Goal: Task Accomplishment & Management: Complete application form

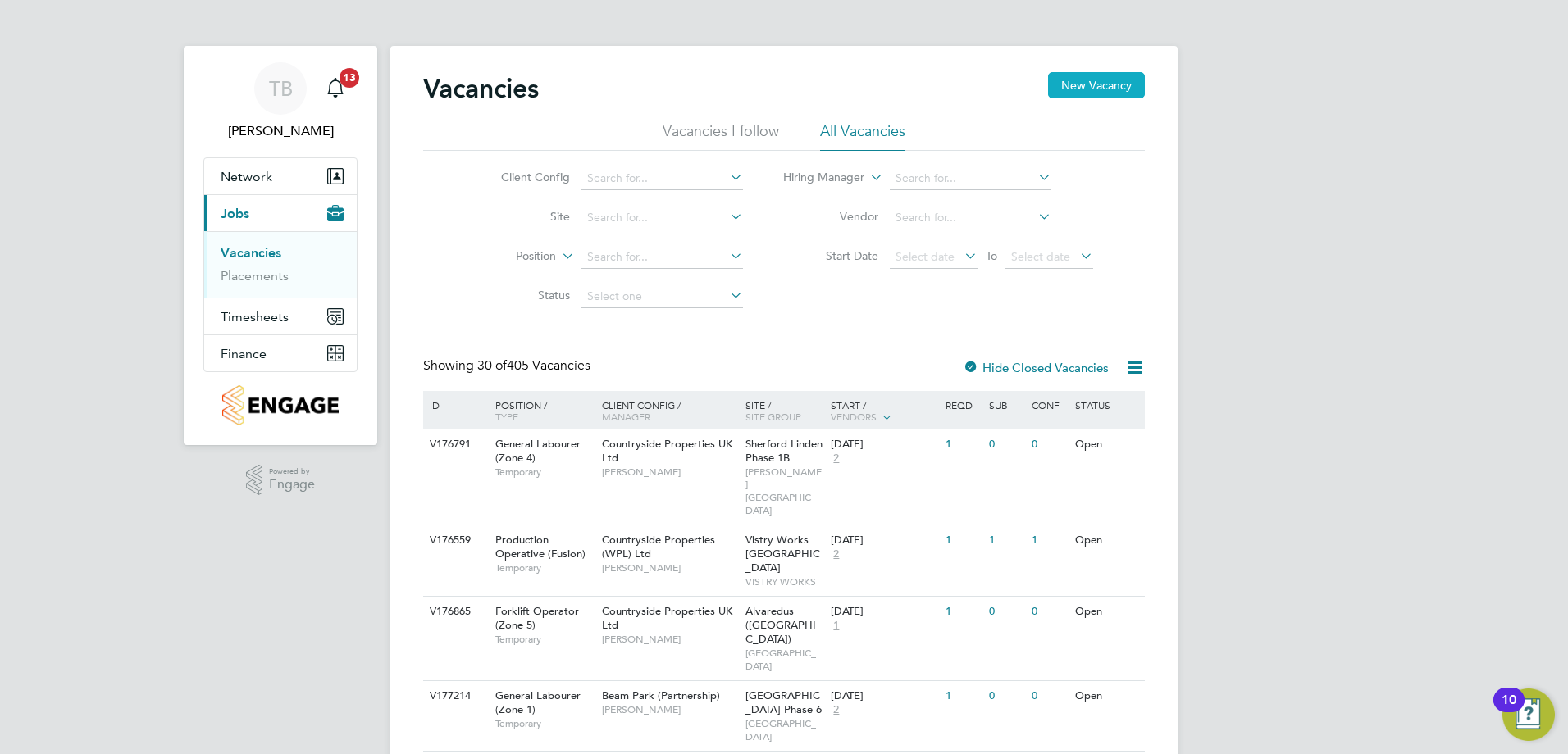
click at [1067, 89] on button "New Vacancy" at bounding box center [1096, 85] width 97 height 26
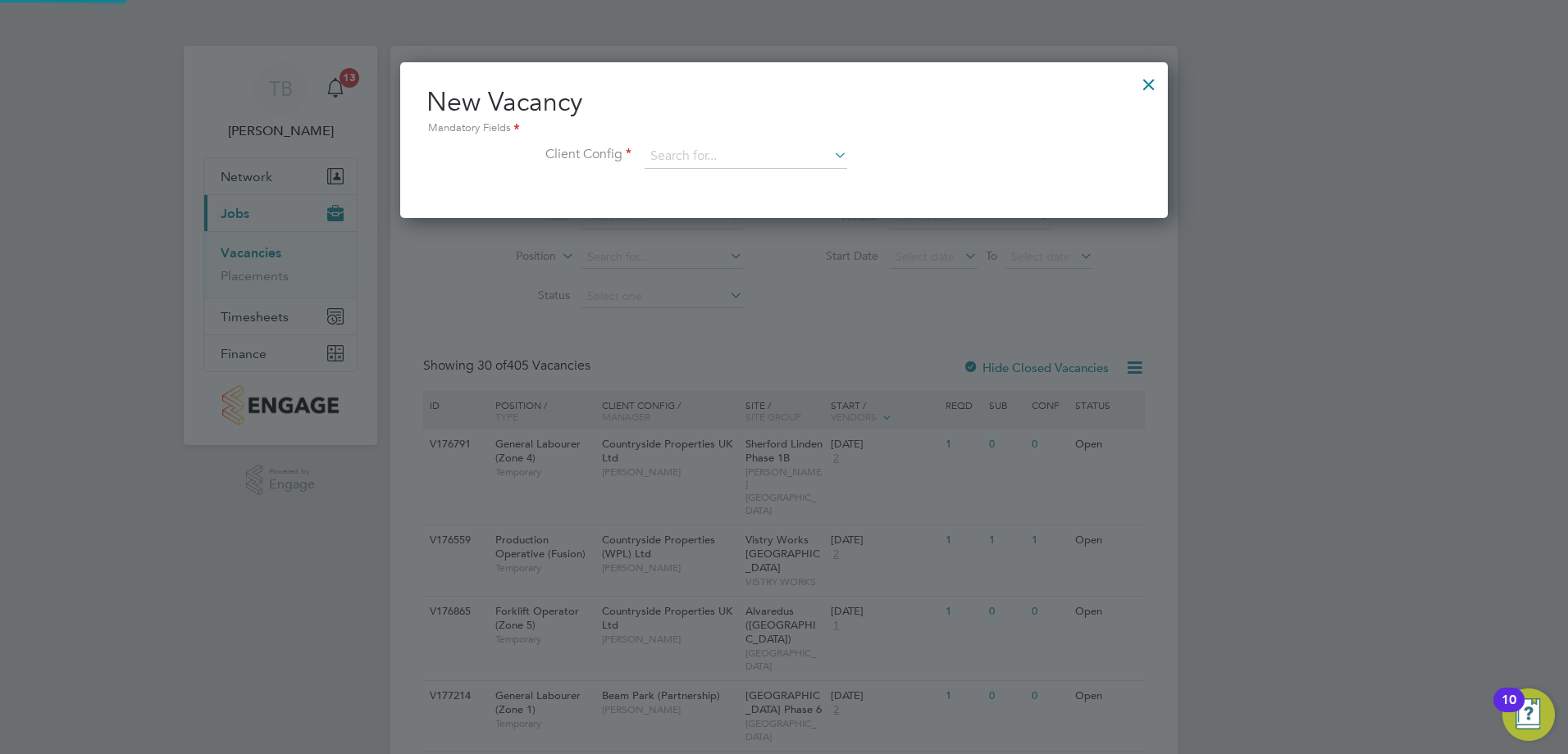
scroll to position [156, 769]
click at [697, 155] on input at bounding box center [746, 156] width 203 height 25
click at [740, 357] on li "Countryside Properties UK Ltd" at bounding box center [854, 358] width 420 height 22
type input "Countryside Properties UK Ltd"
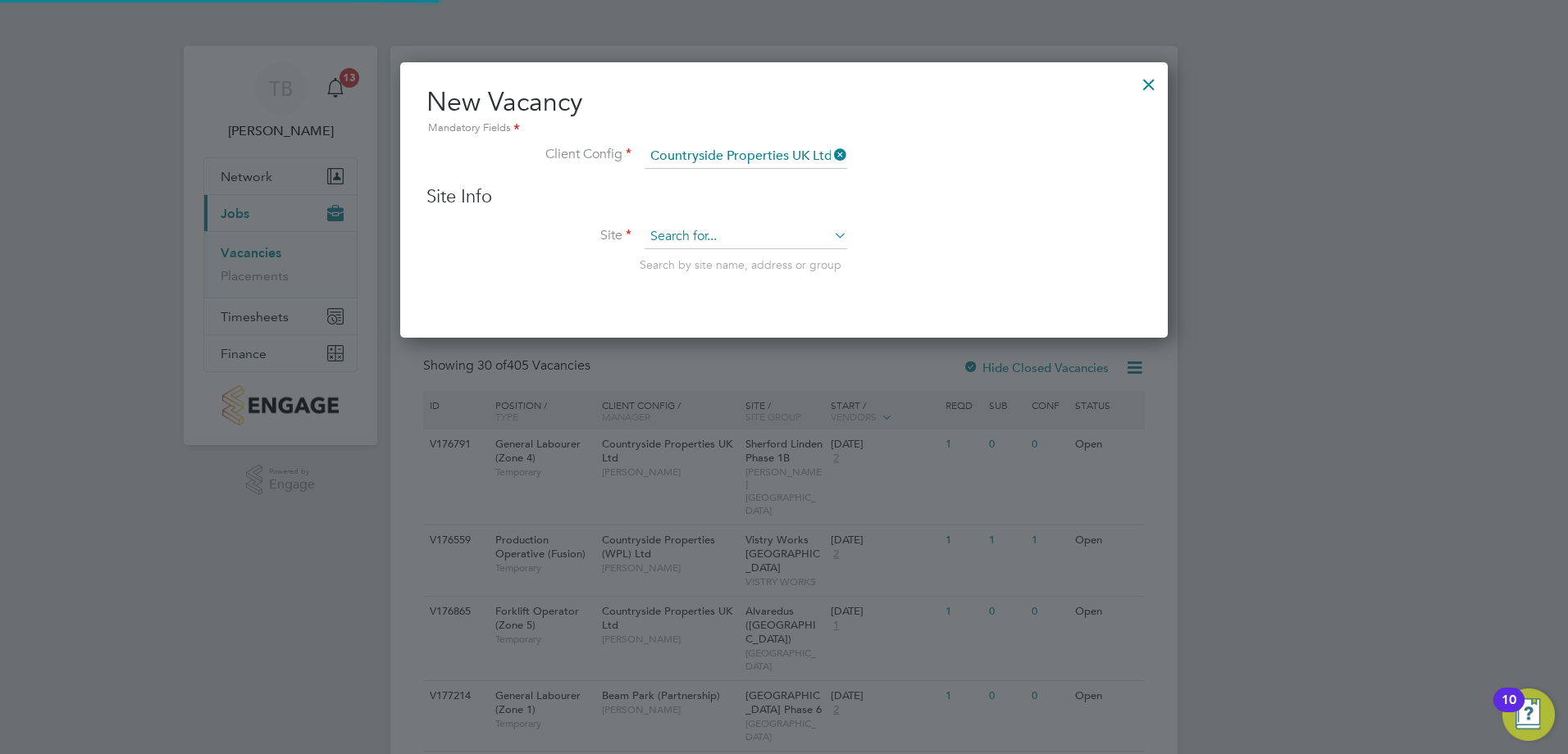
click at [697, 227] on input at bounding box center [746, 237] width 203 height 25
click at [712, 264] on li "Maiden head St Cloud Way" at bounding box center [746, 260] width 204 height 22
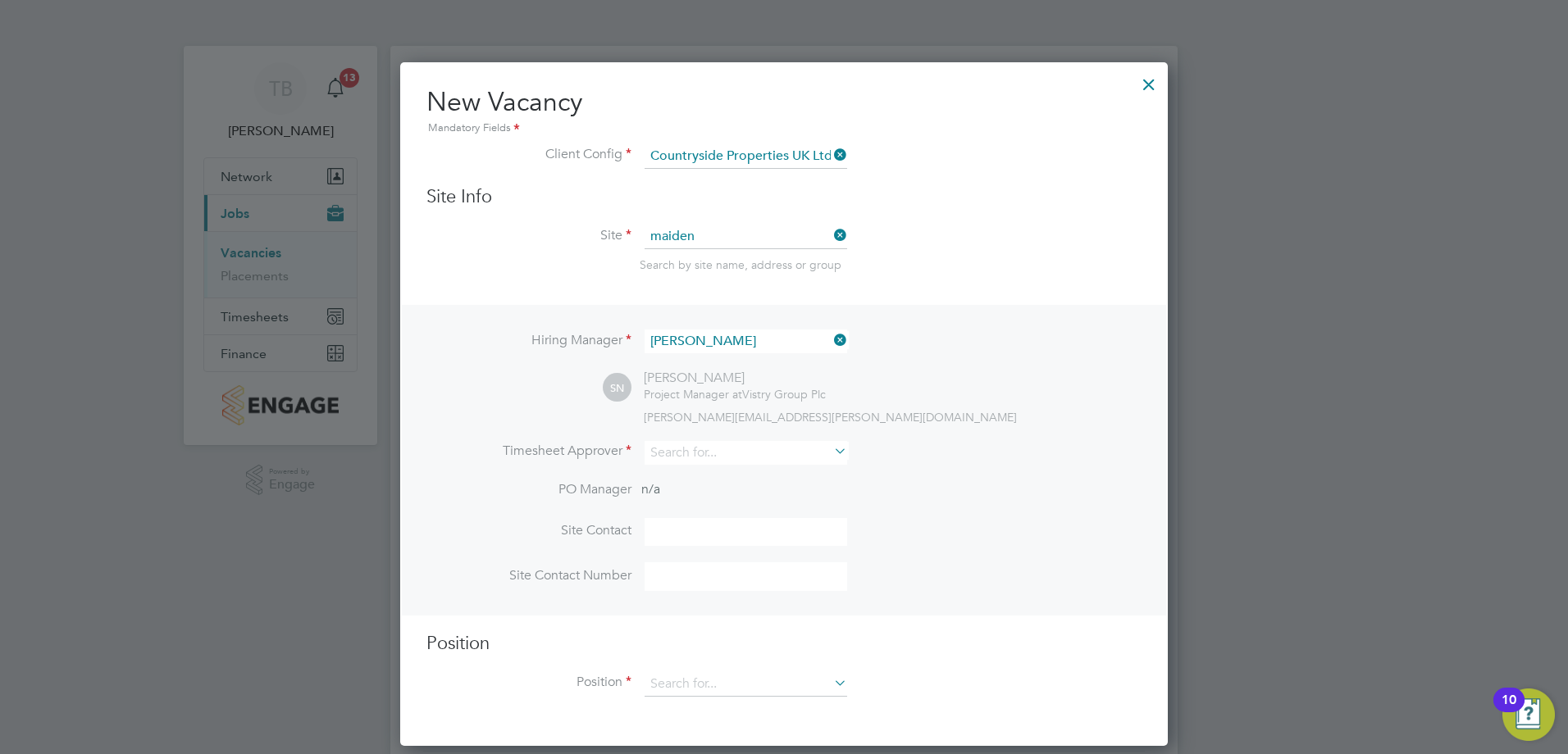
type input "[GEOGRAPHIC_DATA]"
click at [742, 448] on input at bounding box center [746, 453] width 203 height 24
click at [742, 448] on input "[PERSON_NAME]" at bounding box center [746, 453] width 203 height 24
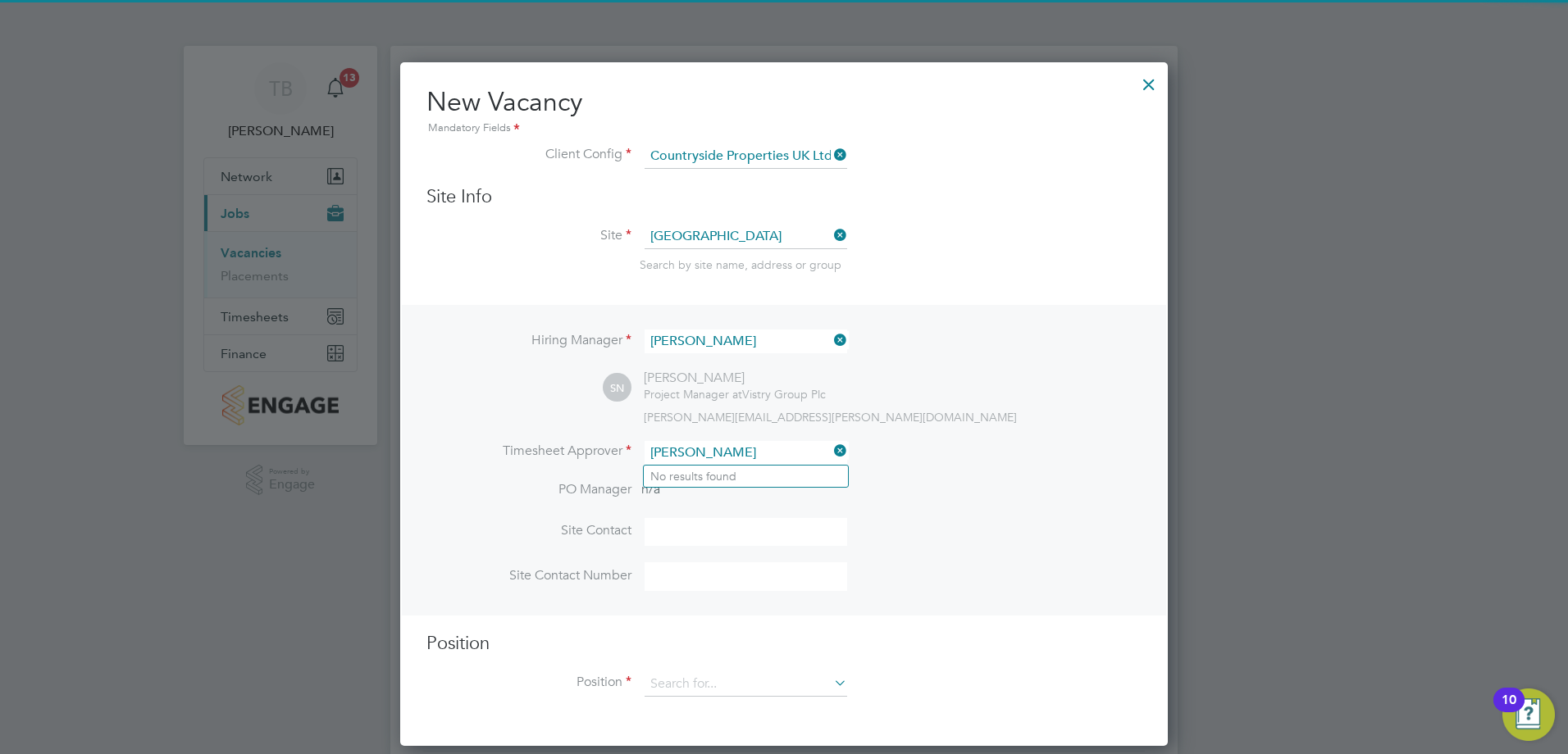
click at [742, 448] on input "[PERSON_NAME]" at bounding box center [746, 453] width 203 height 24
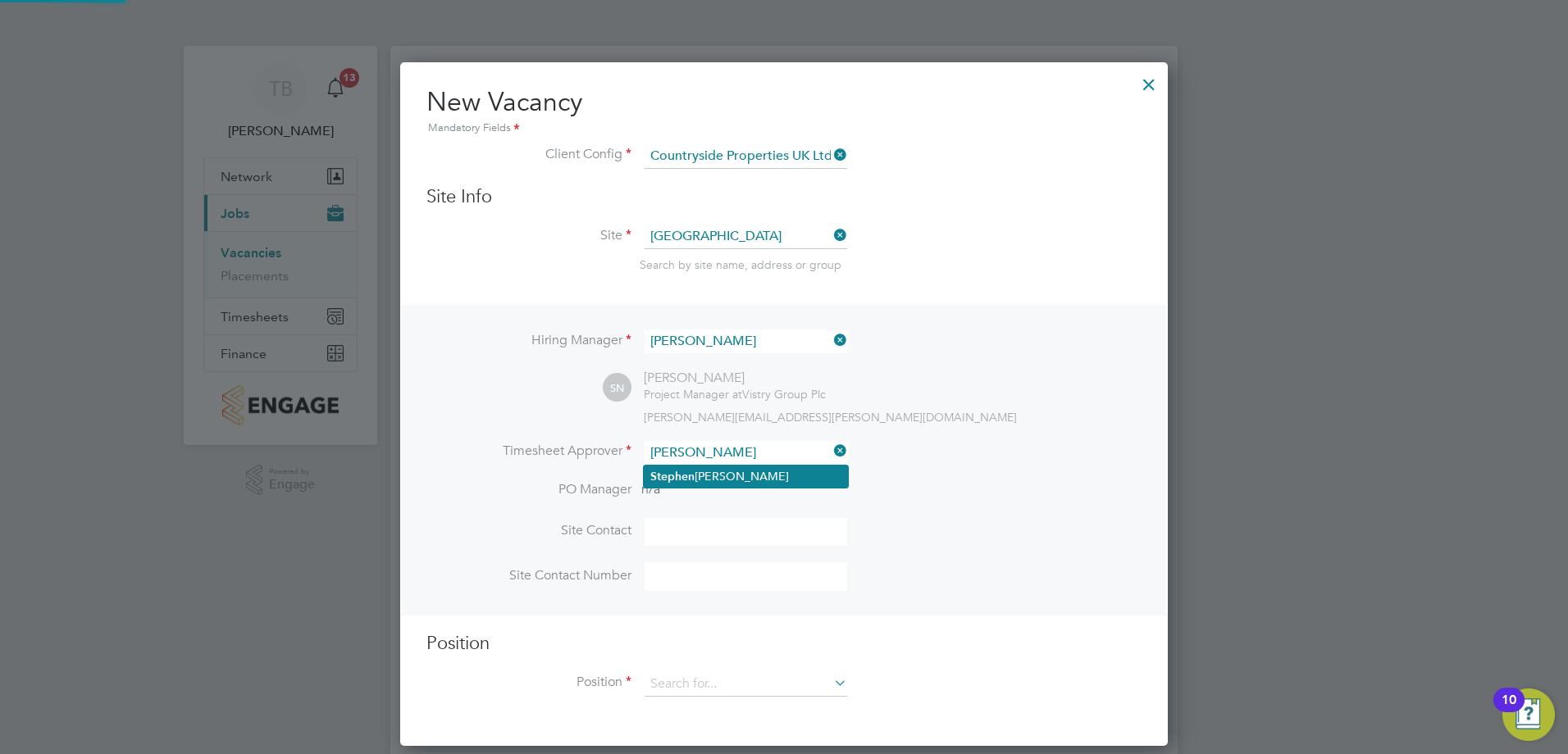
click at [731, 478] on li "[PERSON_NAME]" at bounding box center [746, 477] width 204 height 22
type input "[PERSON_NAME]"
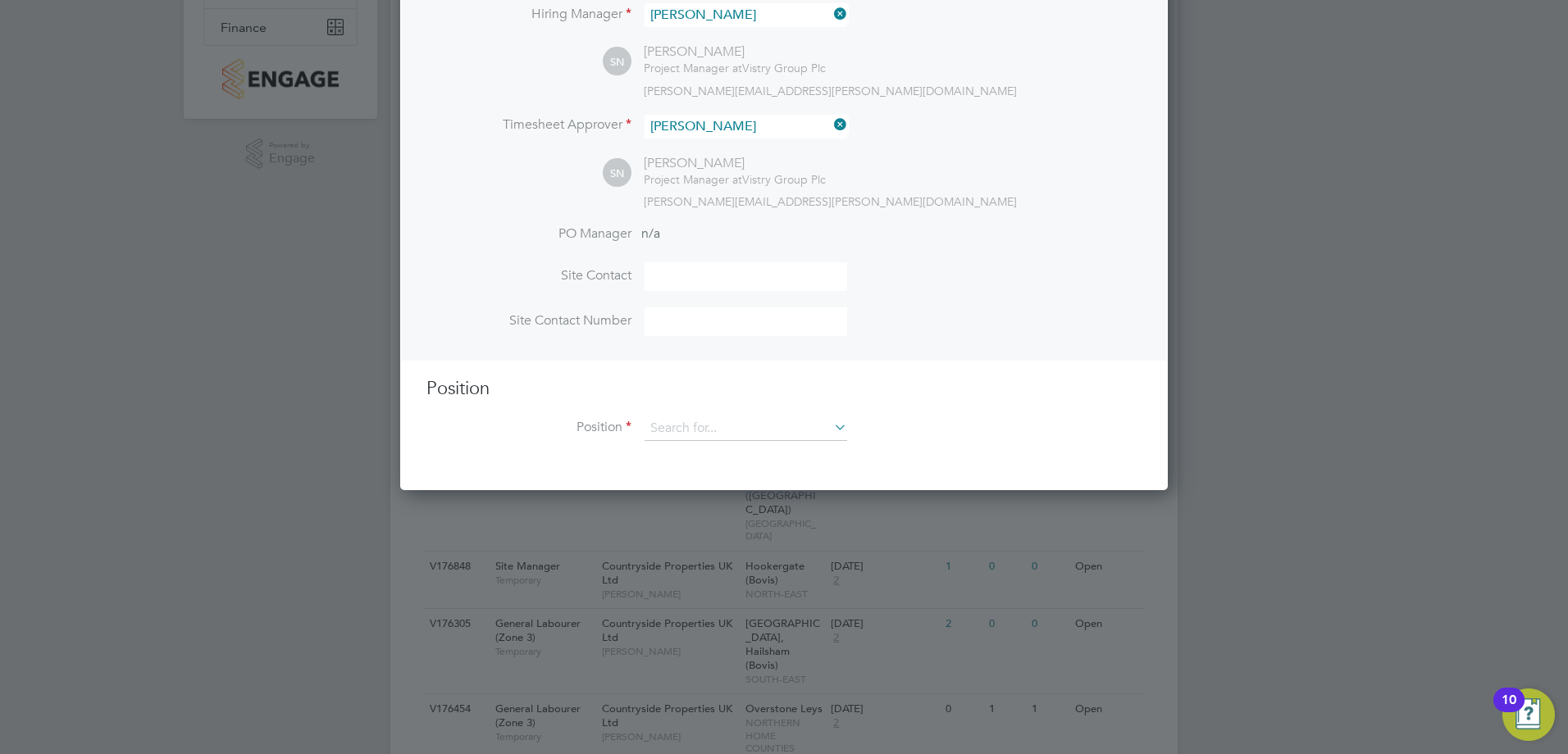
scroll to position [328, 0]
click at [702, 427] on input at bounding box center [746, 427] width 203 height 25
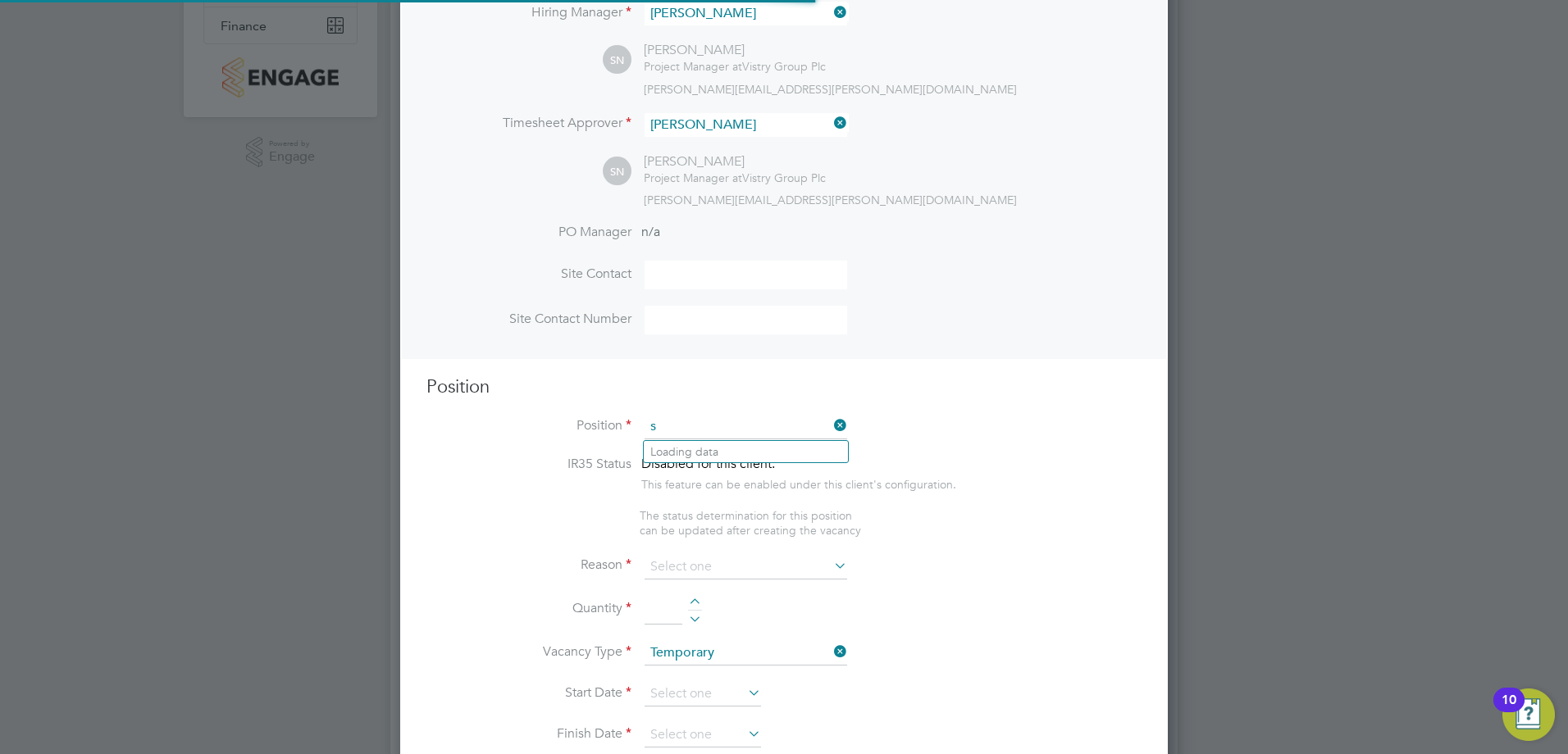
scroll to position [2346, 769]
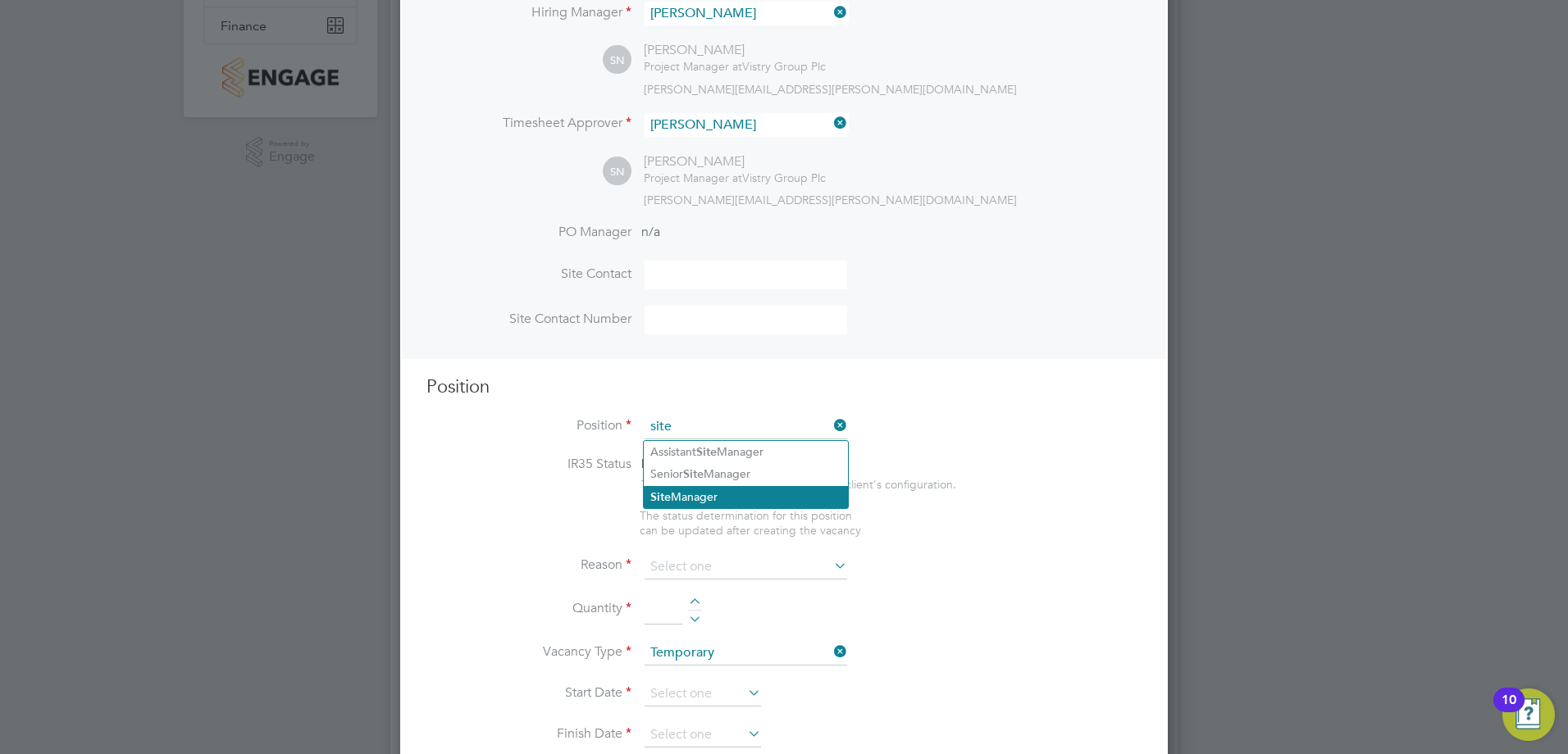
click at [672, 489] on li "Site Manager" at bounding box center [746, 497] width 204 height 22
type input "Site Manager"
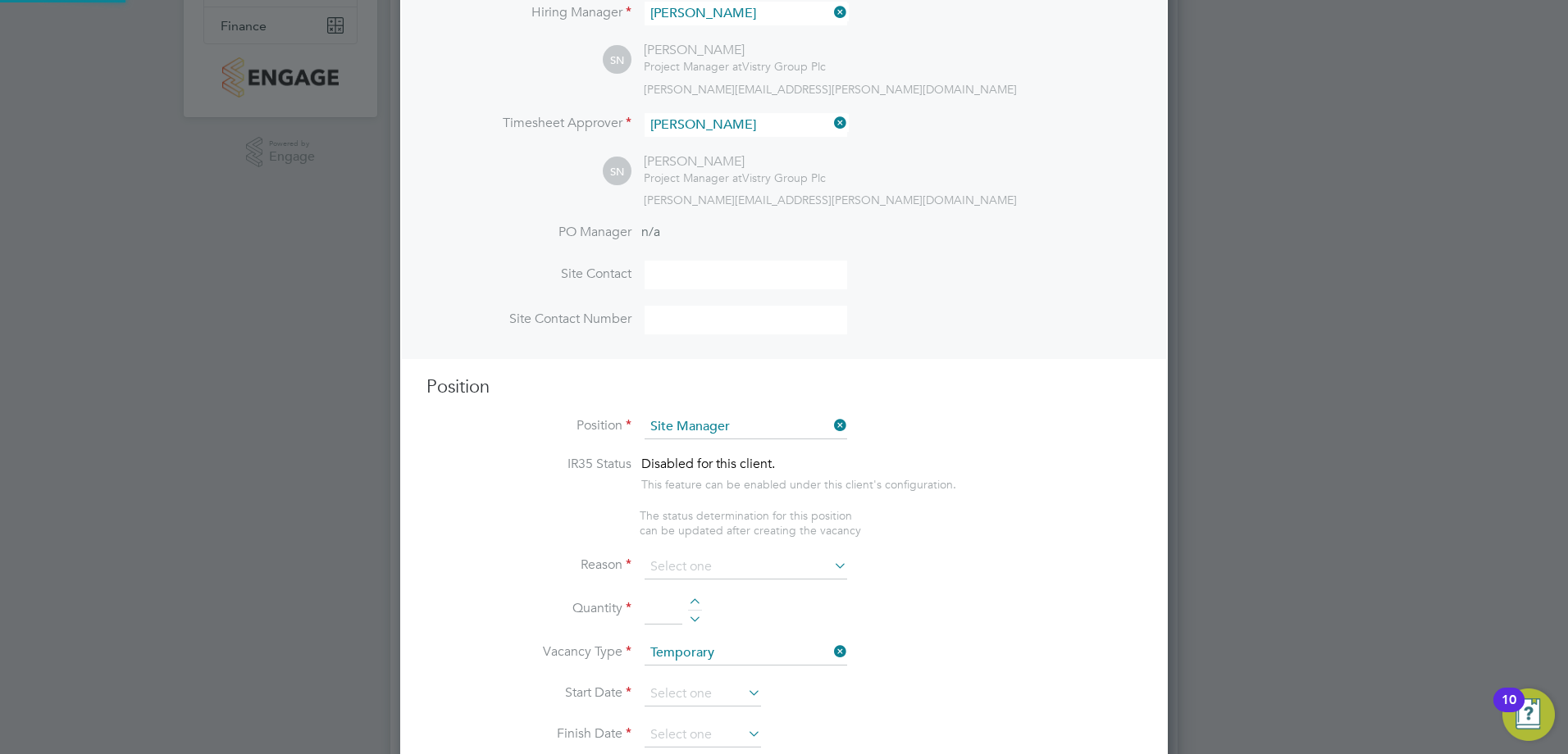
type textarea "• Loremip dolo sitam con adipisc eli se doeiusmodt inci utl etdolore magnaaliqu…"
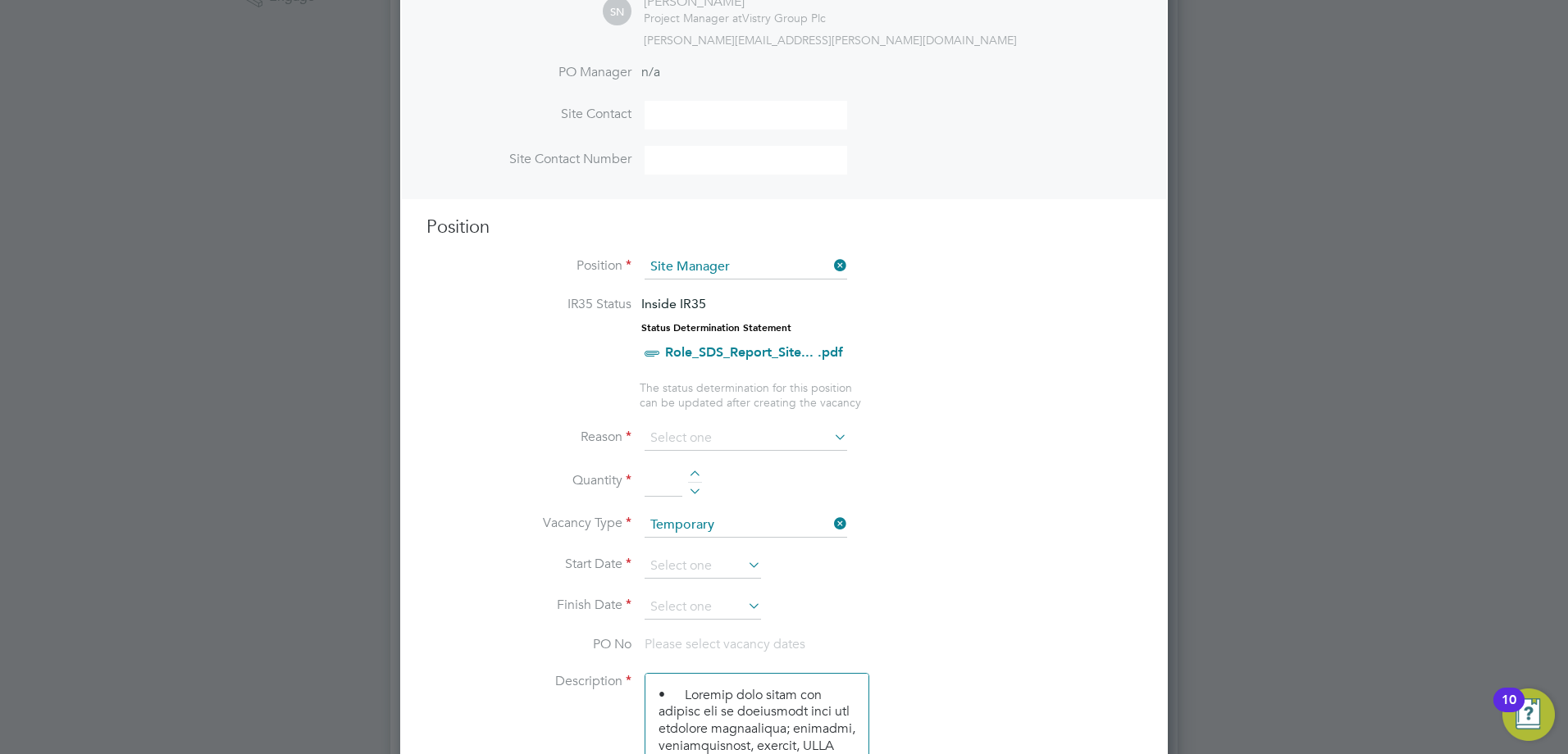
scroll to position [492, 0]
click at [766, 432] on input at bounding box center [746, 434] width 203 height 25
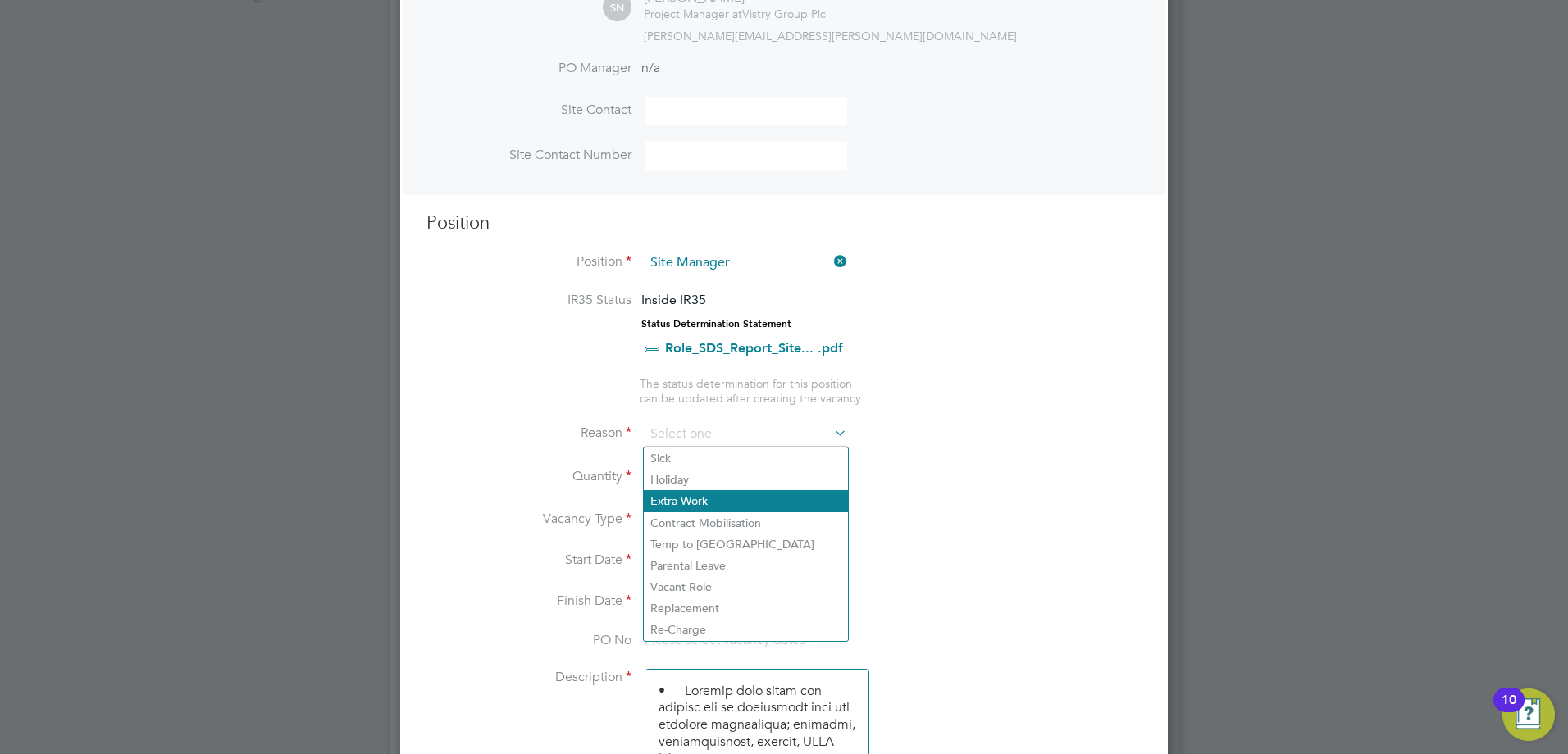
click at [731, 507] on li "Extra Work" at bounding box center [746, 500] width 204 height 21
type input "Extra Work"
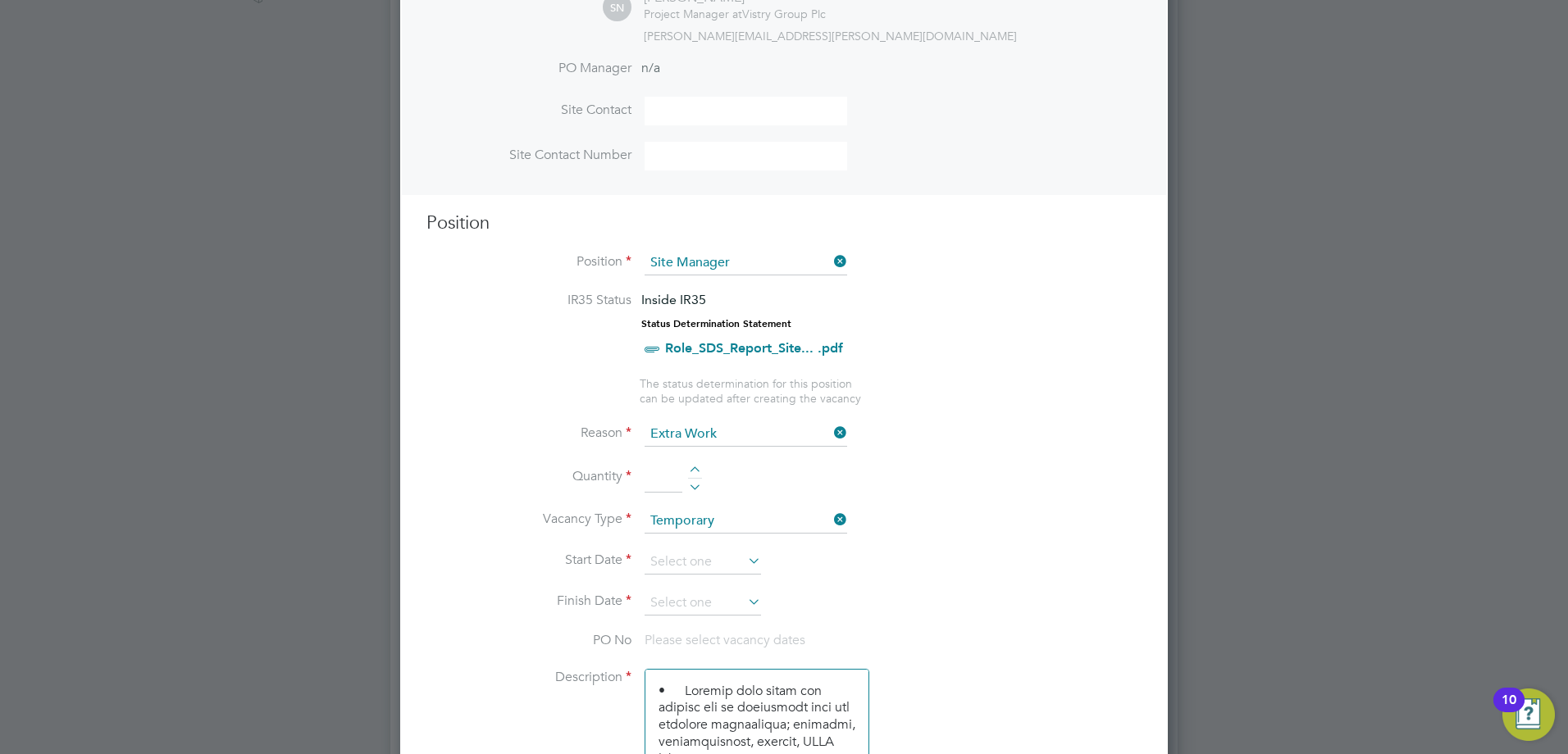
click at [690, 473] on div at bounding box center [695, 472] width 14 height 12
type input "1"
click at [716, 559] on input at bounding box center [703, 561] width 116 height 25
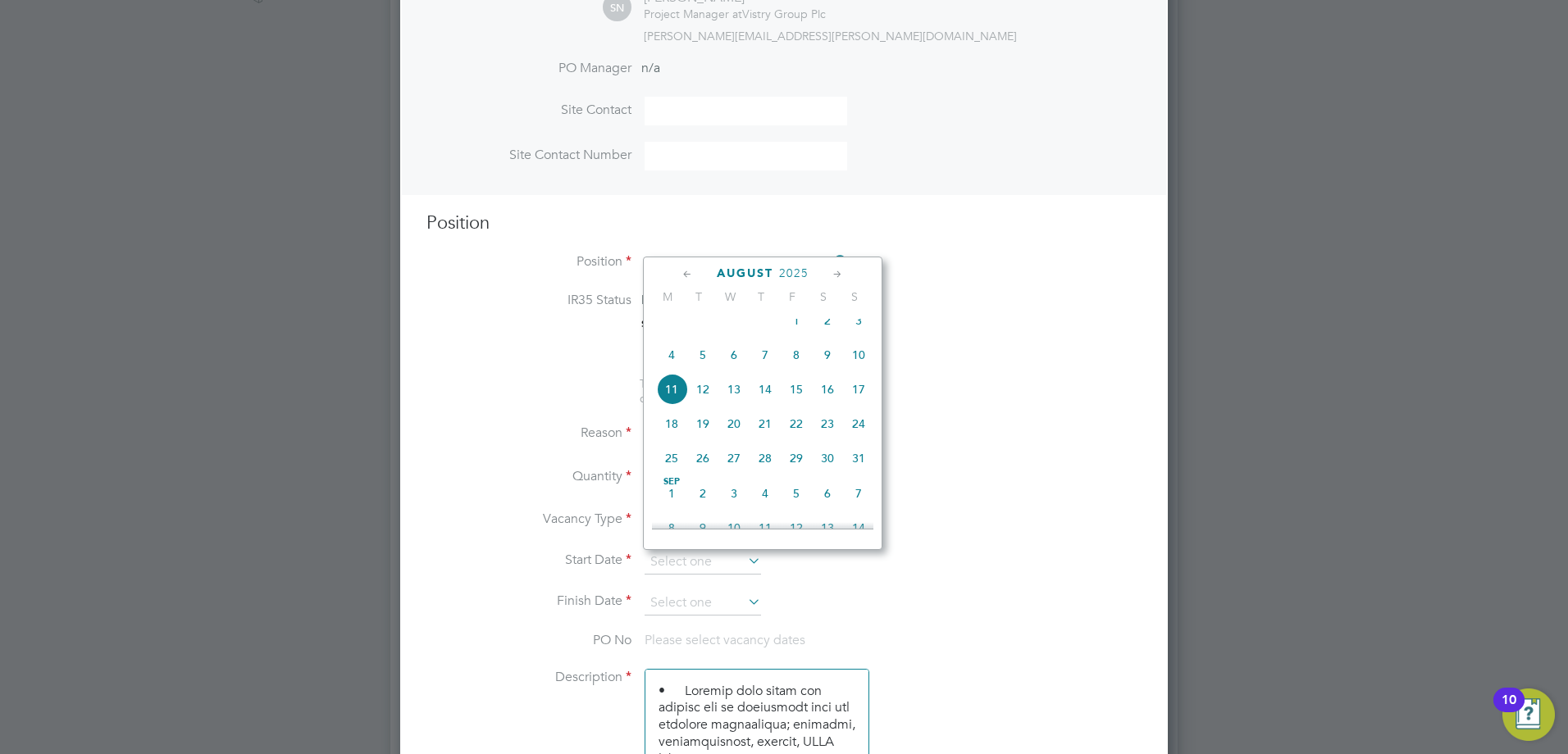
click at [675, 371] on span "4" at bounding box center [671, 355] width 31 height 31
type input "[DATE]"
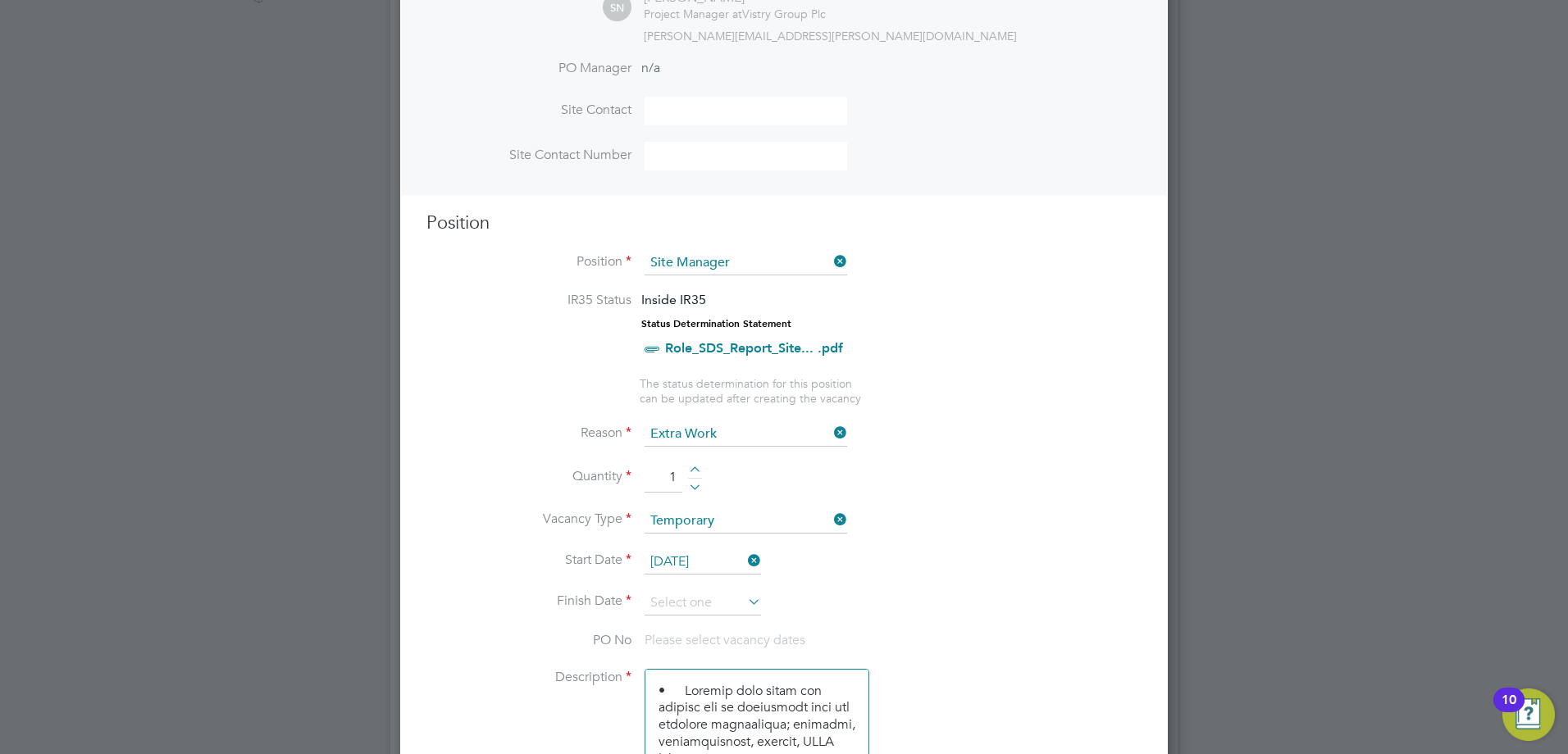
click at [744, 597] on icon at bounding box center [744, 601] width 0 height 23
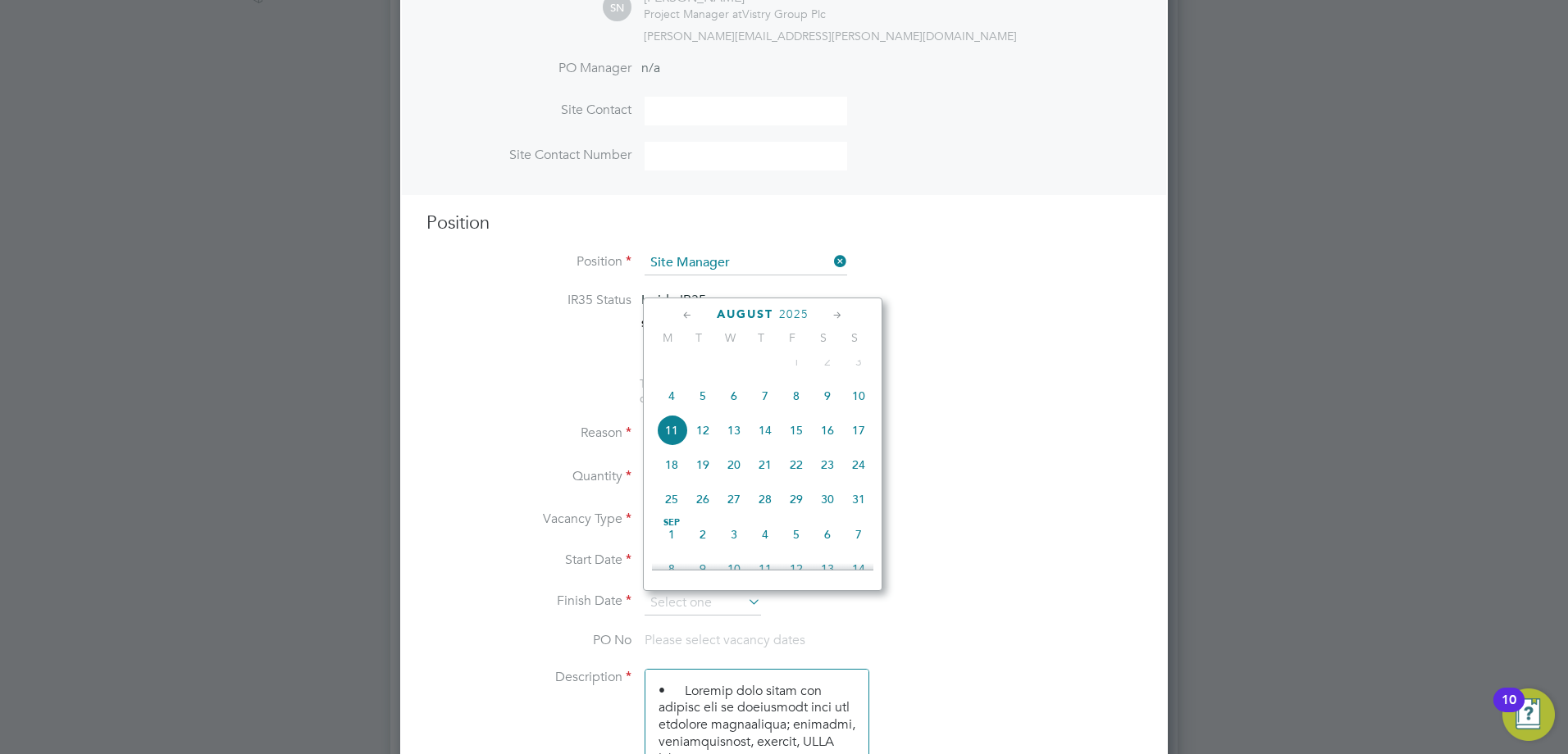
click at [829, 322] on div "[DATE] M T W T F S S [DATE] 2 3 4 5 6 7 8 9 10 11 12 13 14 15 16 17 18 19 20 21…" at bounding box center [763, 444] width 239 height 293
click at [830, 320] on icon at bounding box center [837, 315] width 15 height 18
click at [831, 318] on icon at bounding box center [837, 315] width 15 height 18
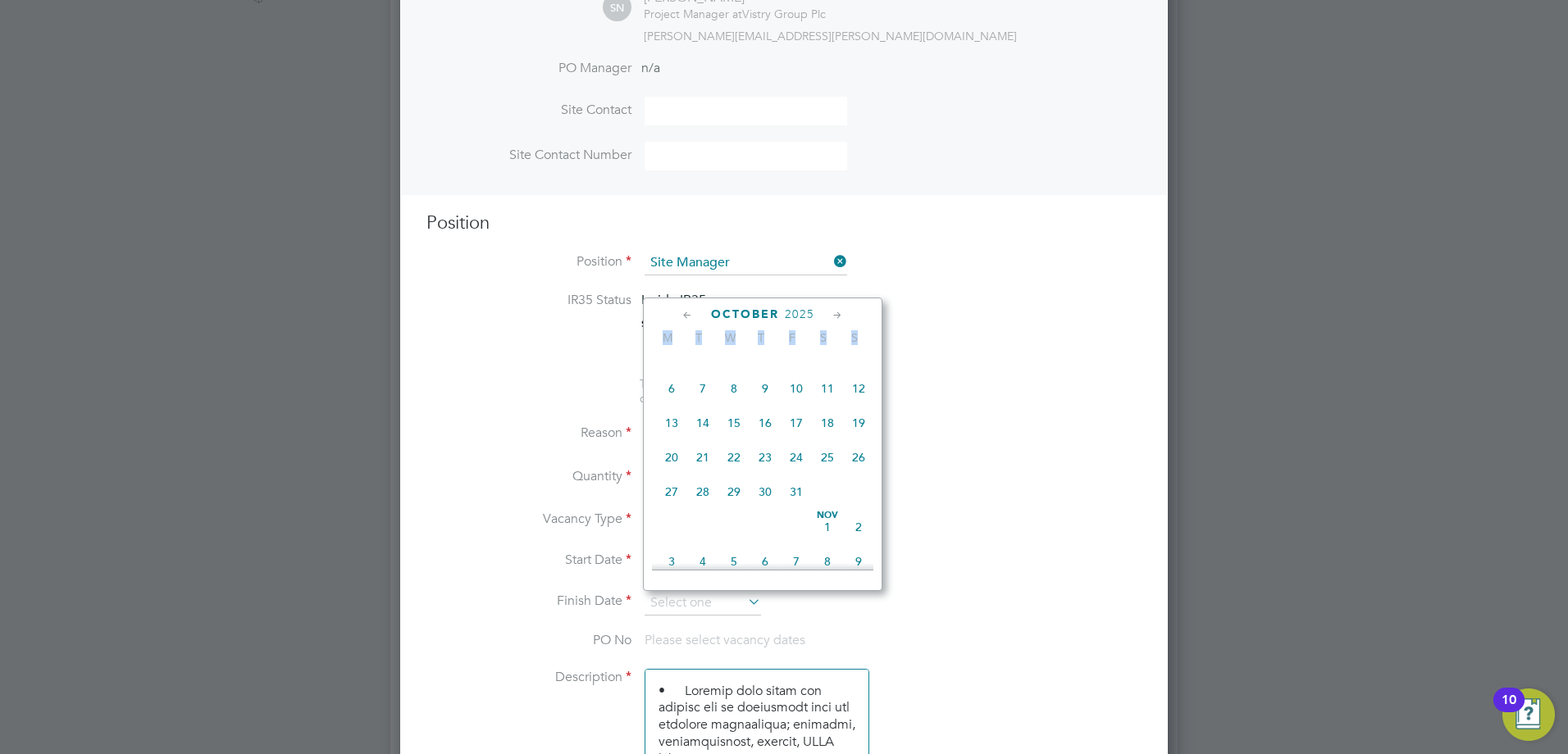
click at [803, 507] on span "31" at bounding box center [796, 491] width 31 height 31
type input "[DATE]"
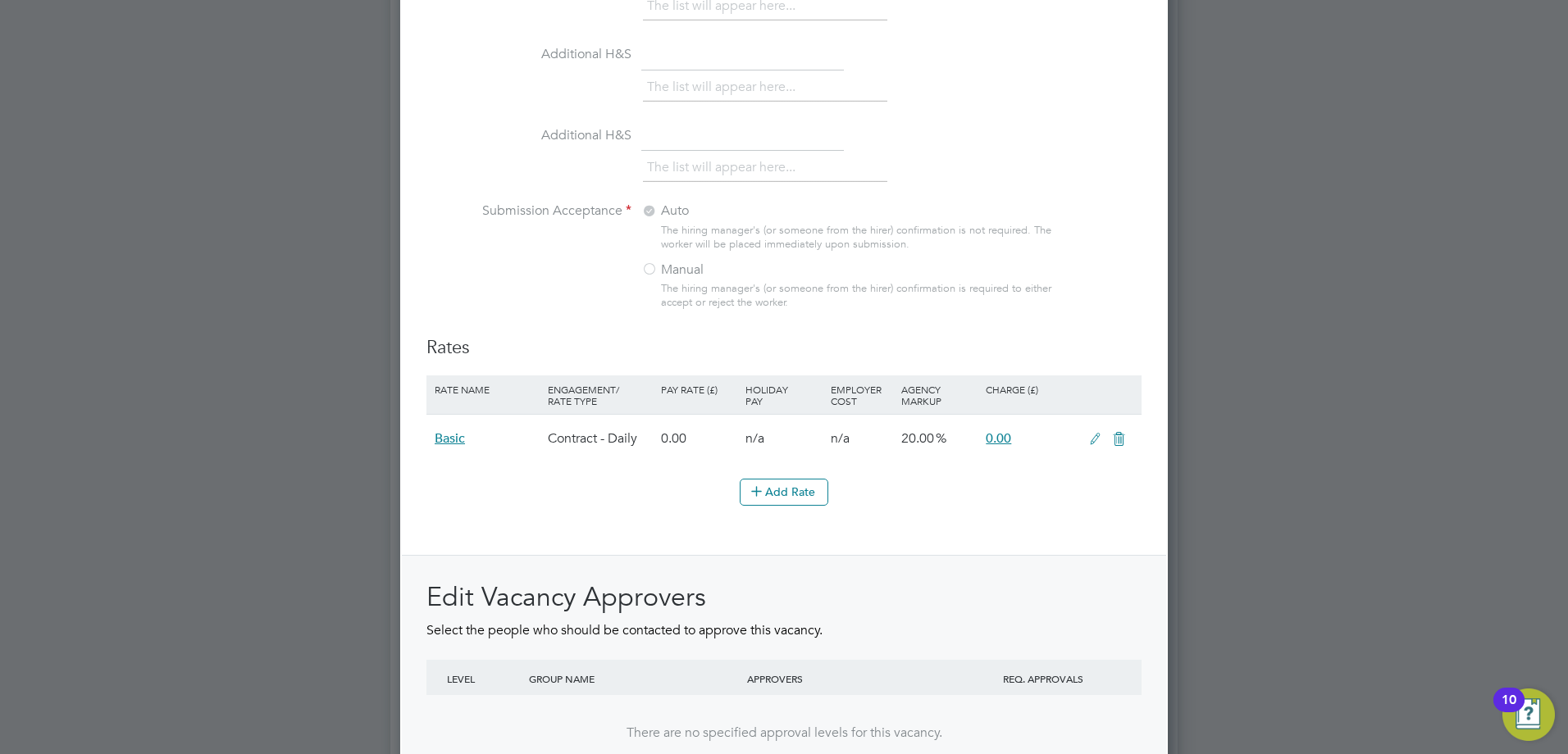
scroll to position [1797, 0]
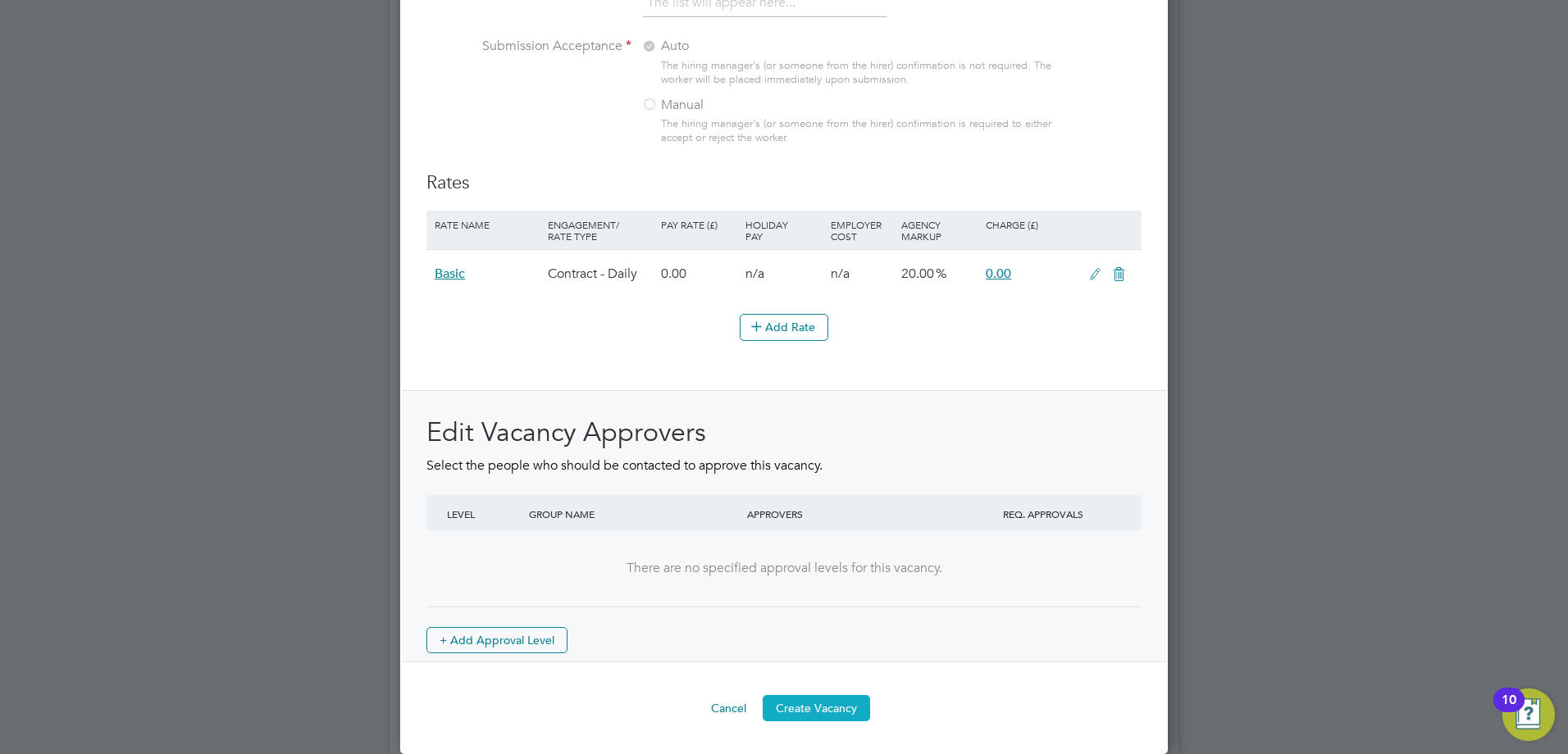
click at [836, 698] on button "Create Vacancy" at bounding box center [816, 707] width 108 height 26
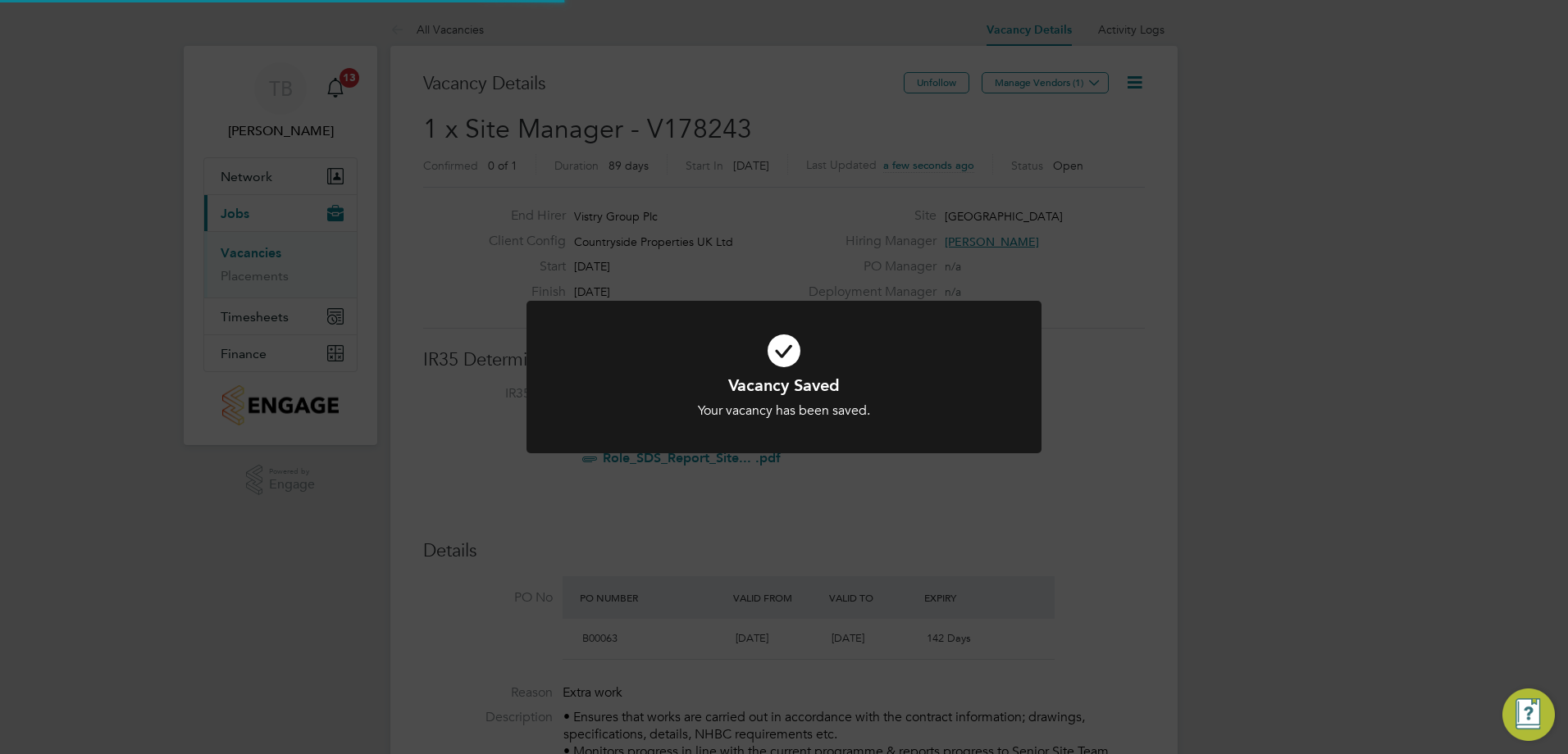
click at [952, 224] on div "Vacancy Saved Your vacancy has been saved. Cancel Okay" at bounding box center [784, 377] width 1568 height 754
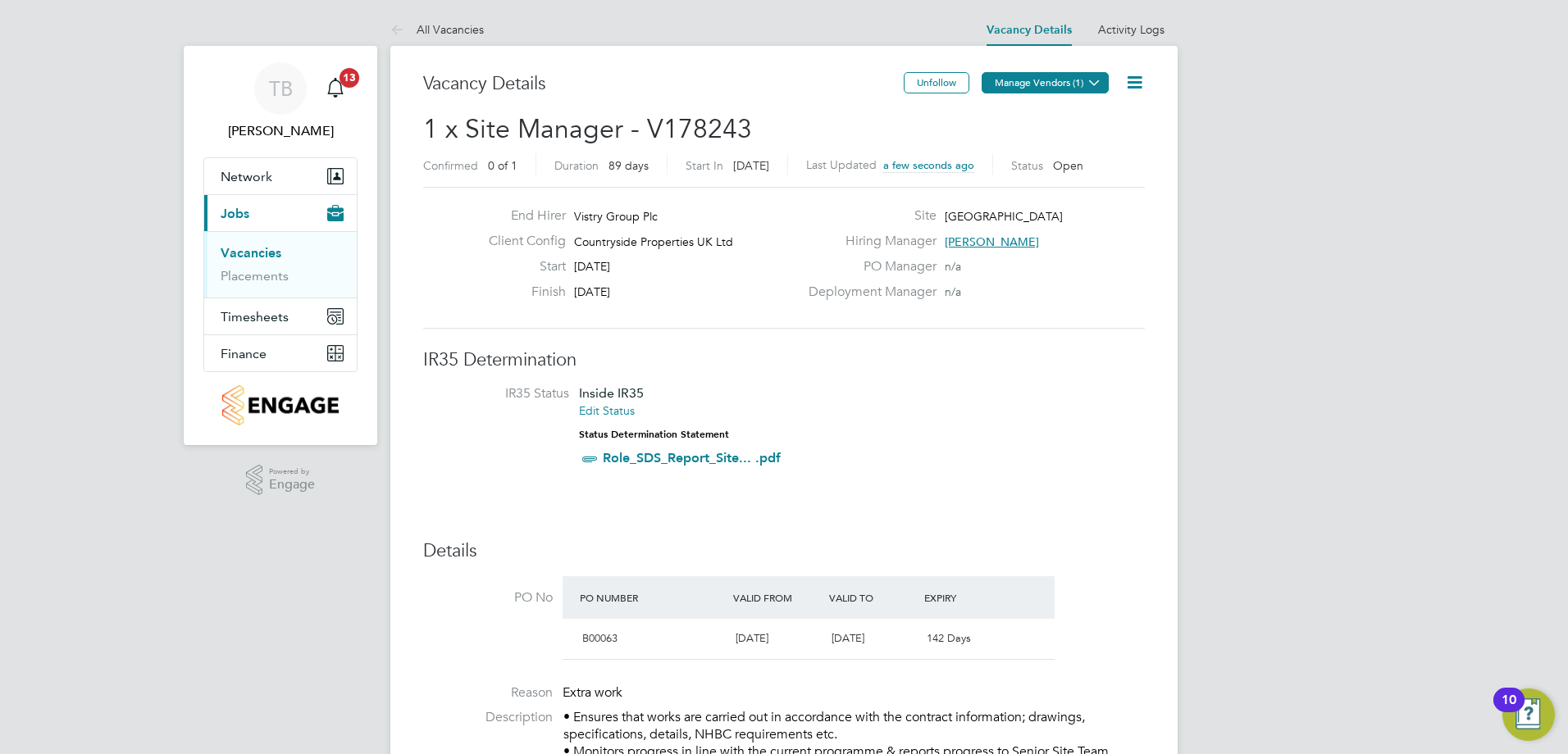
click at [1013, 90] on button "Manage Vendors (1)" at bounding box center [1045, 82] width 127 height 21
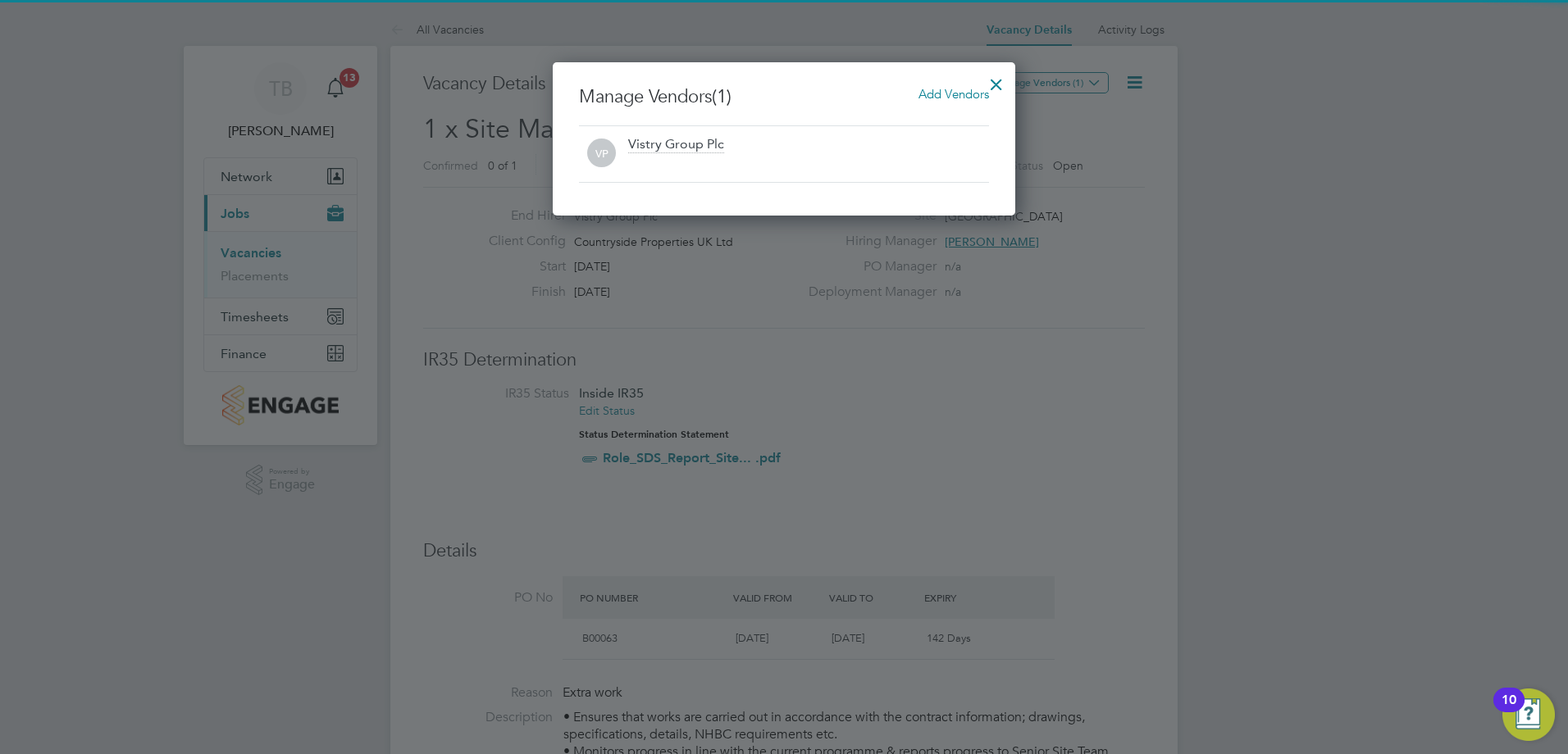
drag, startPoint x: 944, startPoint y: 104, endPoint x: 942, endPoint y: 92, distance: 12.2
click at [944, 102] on h3 "Manage Vendors (1) Add Vendors" at bounding box center [783, 98] width 410 height 24
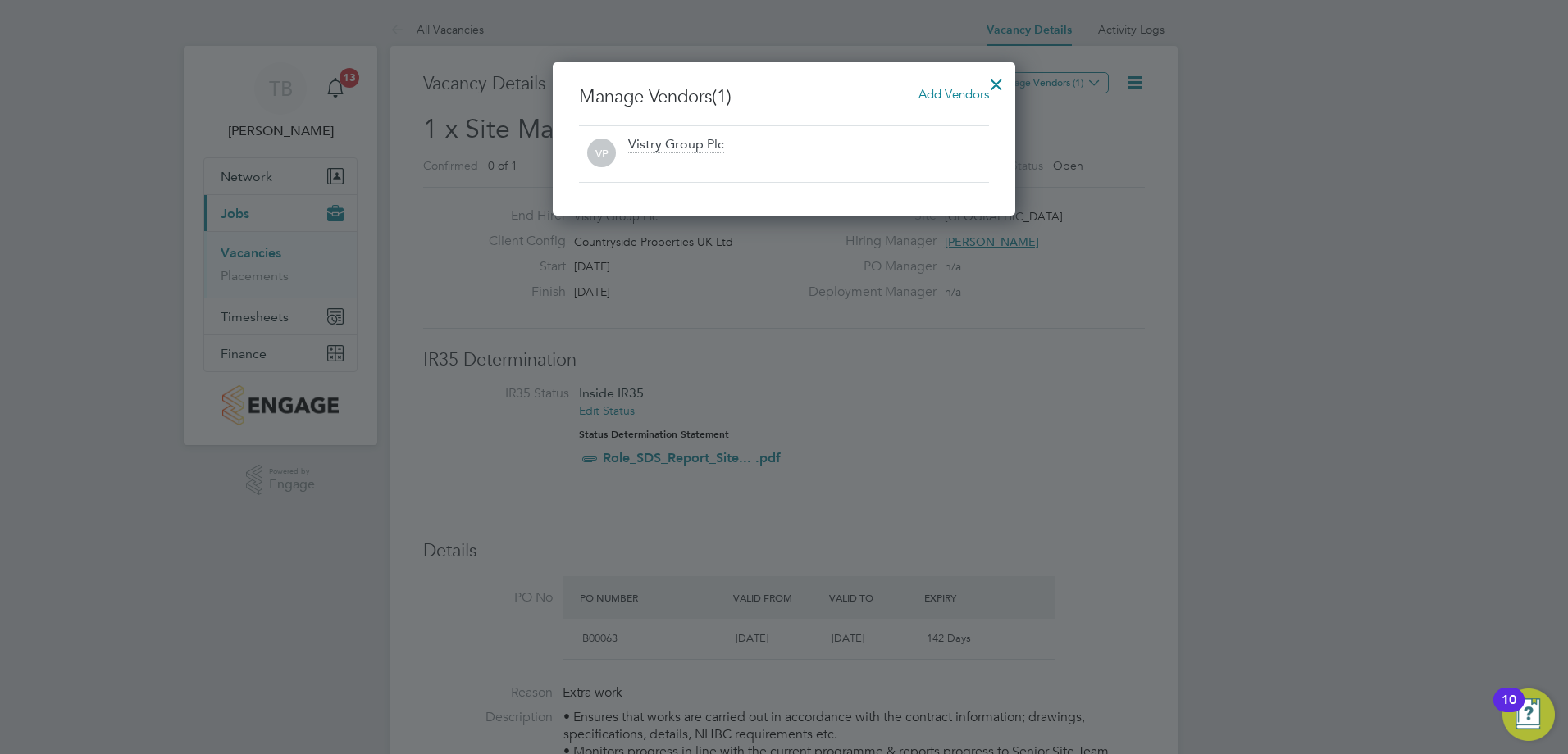
click at [942, 92] on span "Add Vendors" at bounding box center [953, 93] width 70 height 15
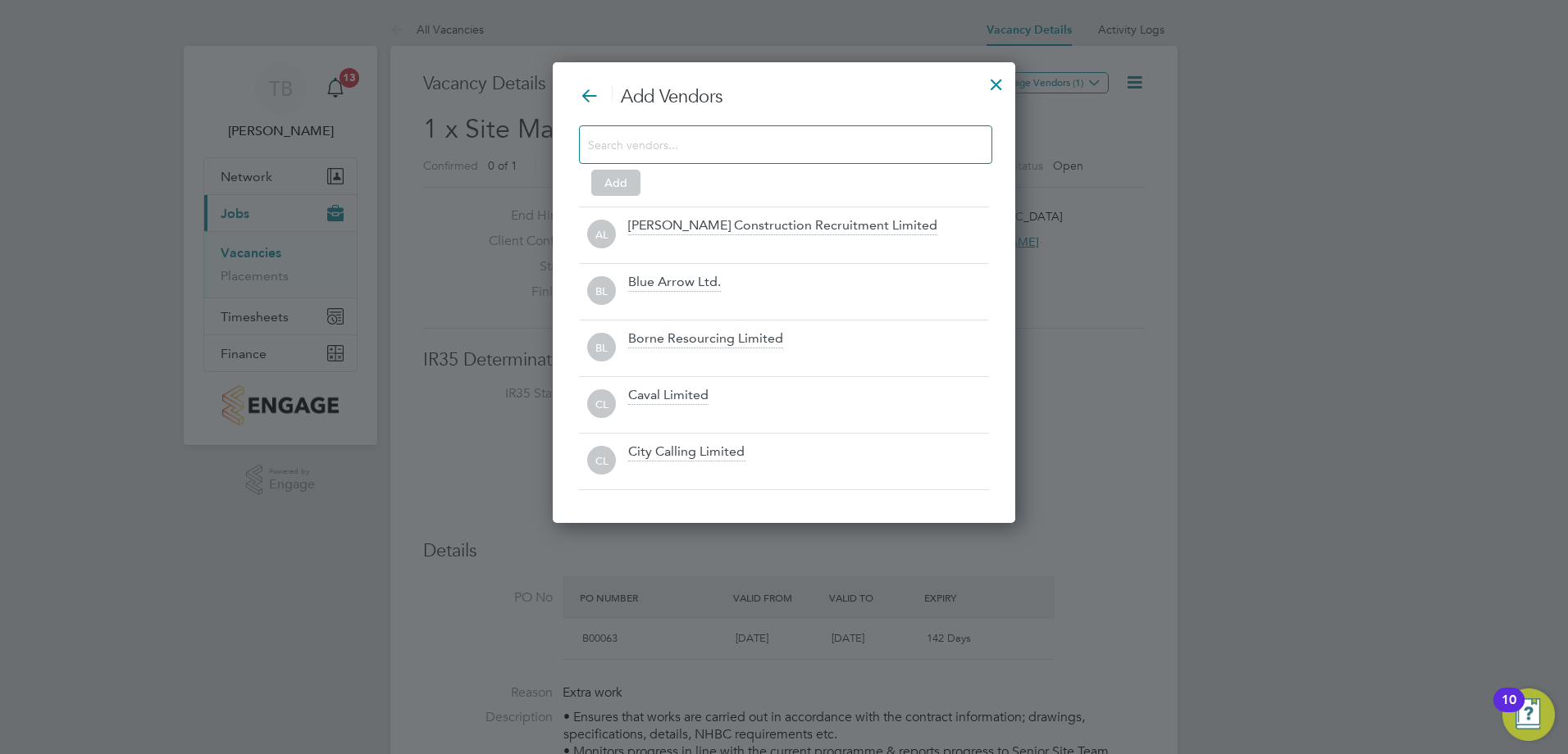
drag, startPoint x: 816, startPoint y: 181, endPoint x: 806, endPoint y: 136, distance: 46.1
click at [815, 180] on div "Add" at bounding box center [783, 158] width 410 height 64
click at [805, 135] on input at bounding box center [772, 144] width 369 height 21
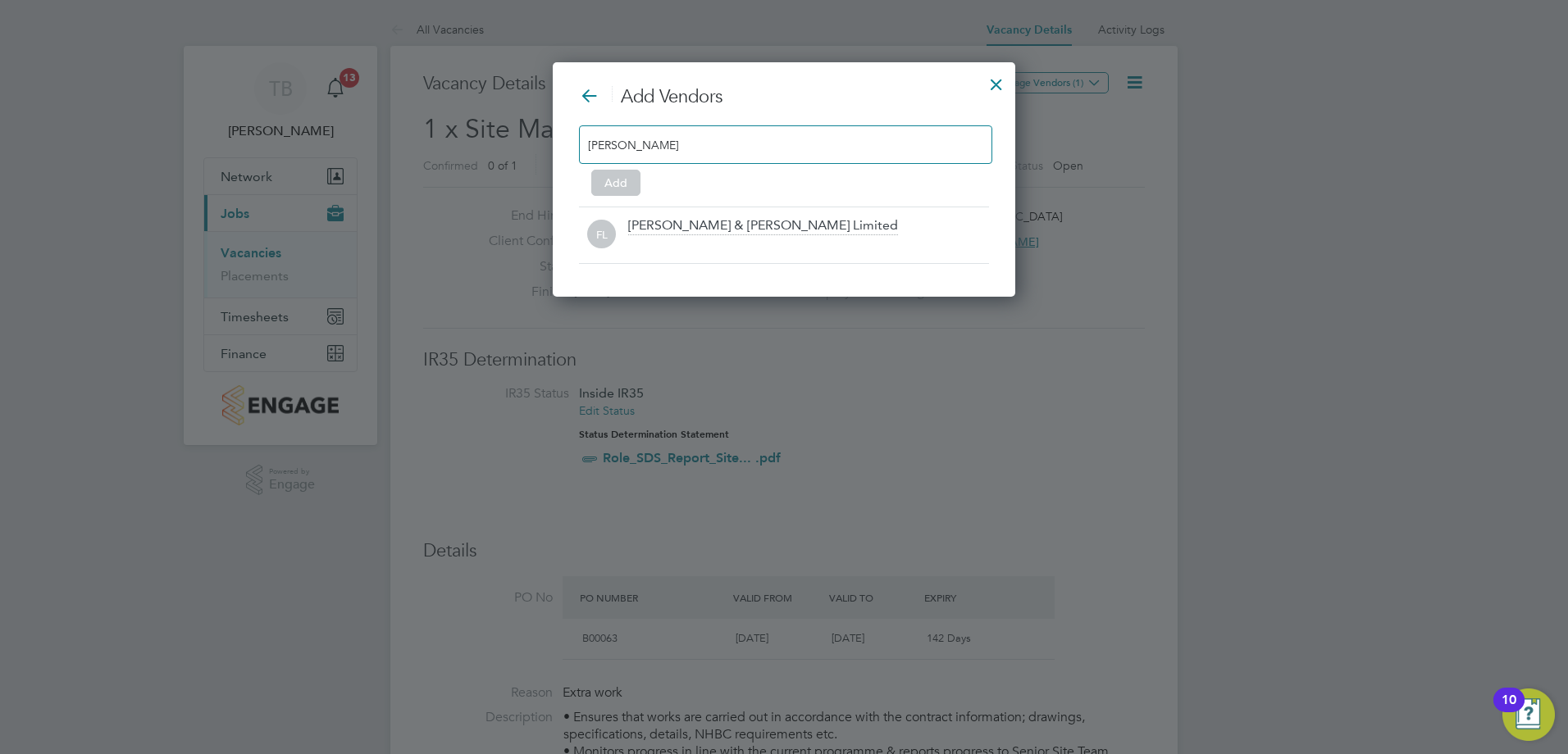
type input "[PERSON_NAME]"
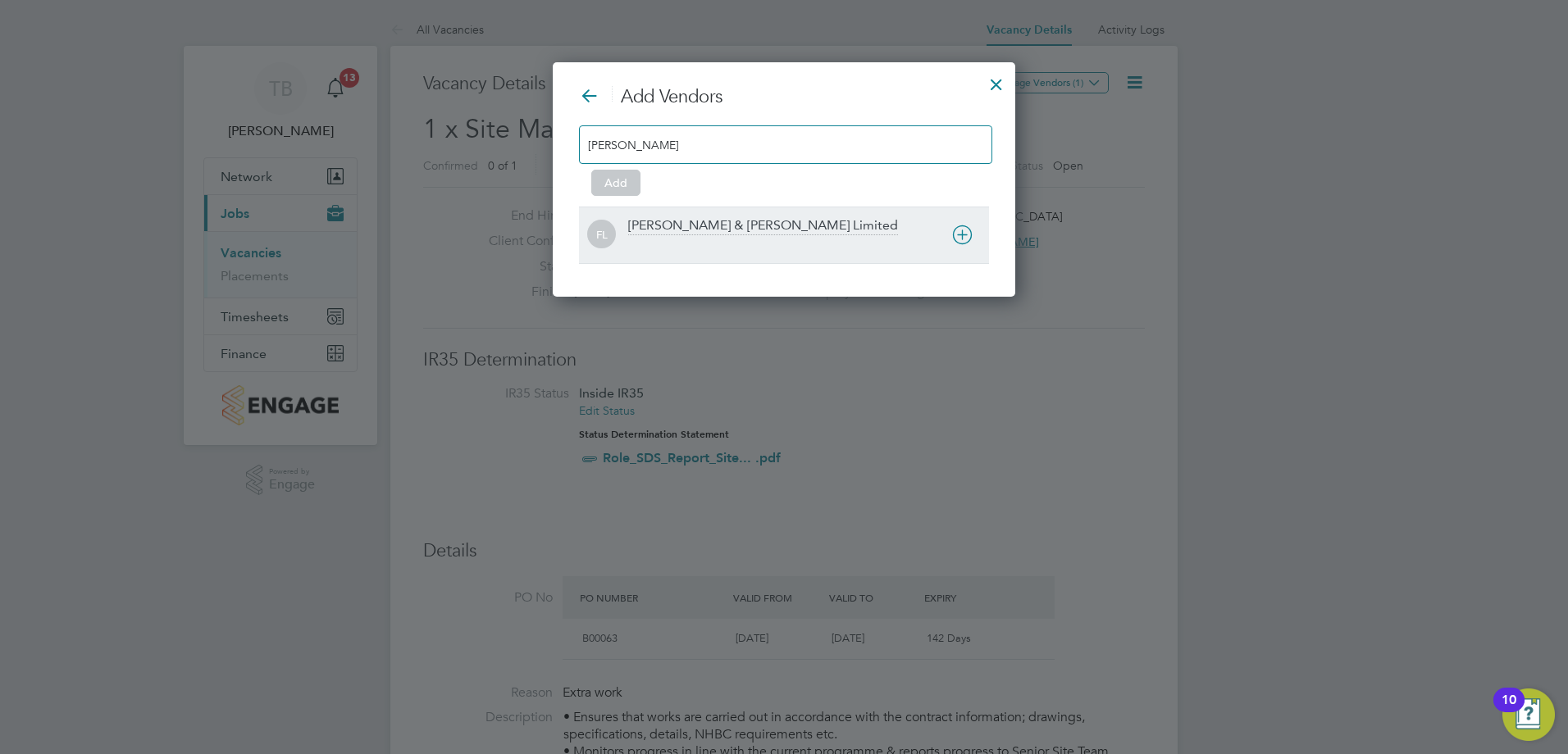
click at [708, 226] on div "[PERSON_NAME] & [PERSON_NAME] Limited" at bounding box center [763, 226] width 270 height 18
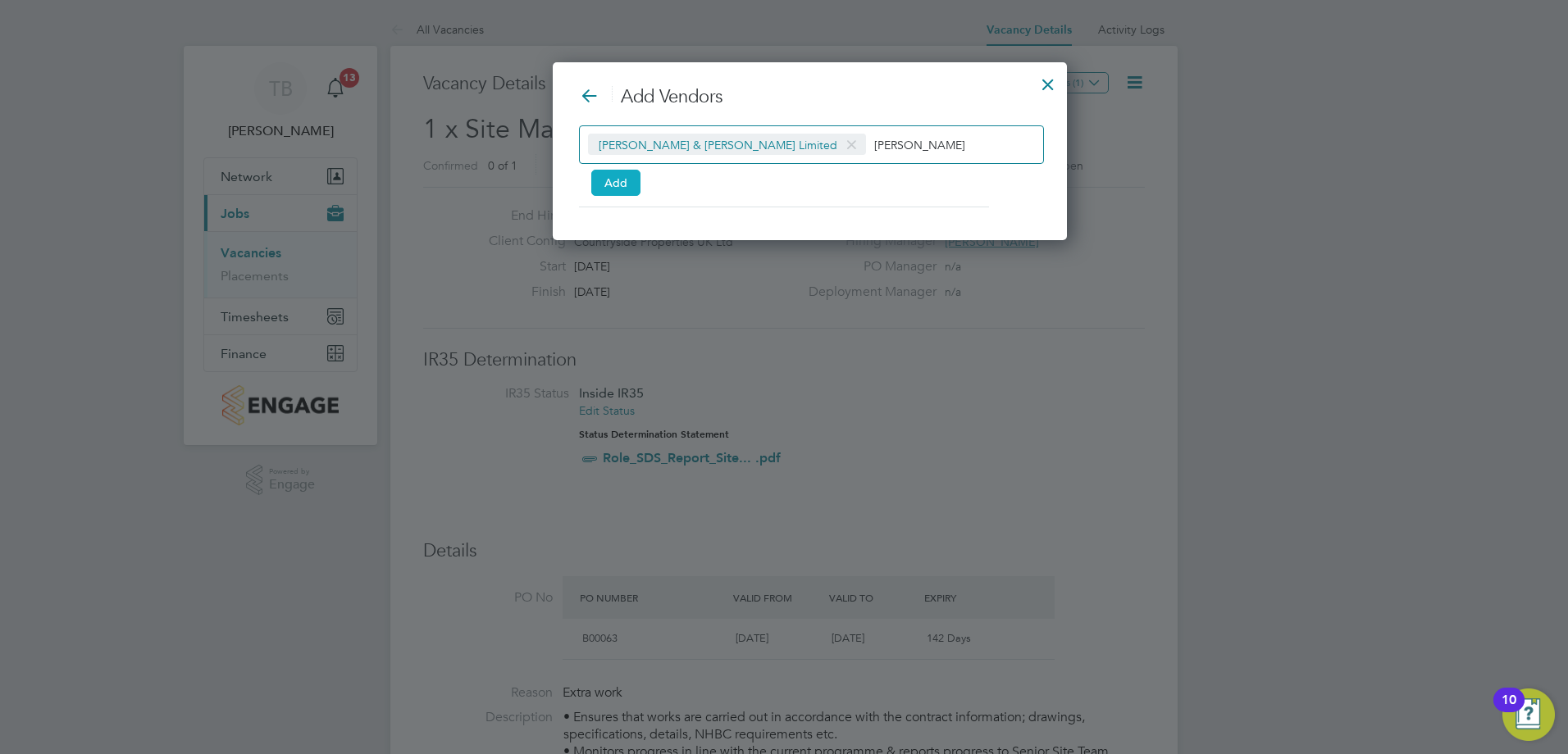
click at [607, 176] on button "Add" at bounding box center [616, 182] width 49 height 26
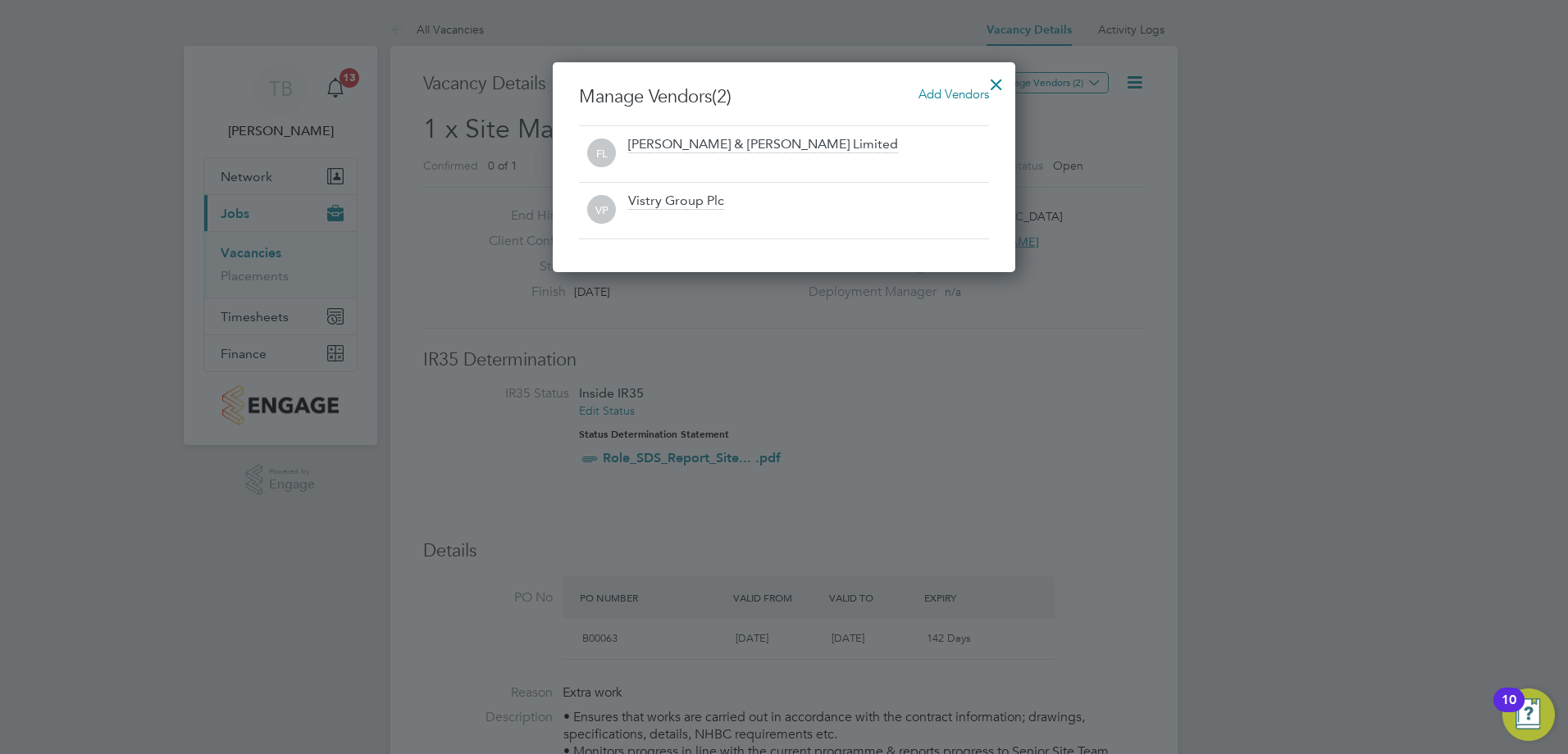
click at [991, 86] on div at bounding box center [996, 80] width 30 height 30
